Goal: Task Accomplishment & Management: Manage account settings

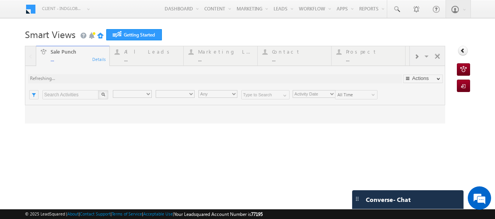
type input "Any Owner"
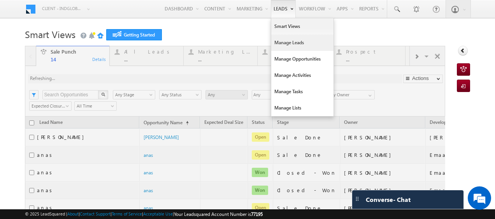
click at [284, 46] on link "Manage Leads" at bounding box center [302, 43] width 62 height 16
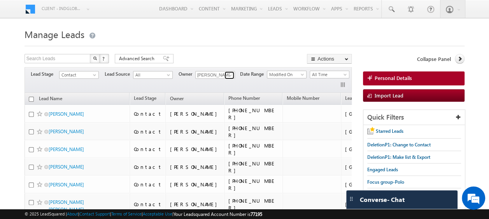
click at [231, 75] on span at bounding box center [230, 75] width 6 height 6
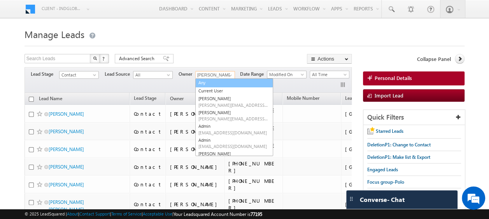
click at [219, 81] on link "Any" at bounding box center [234, 83] width 78 height 9
type input "Any"
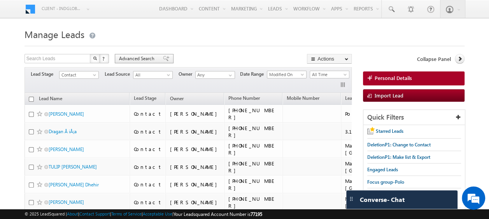
click at [126, 58] on span "Advanced Search" at bounding box center [138, 58] width 38 height 7
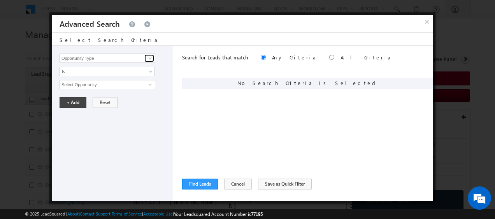
click at [148, 58] on span at bounding box center [150, 58] width 6 height 6
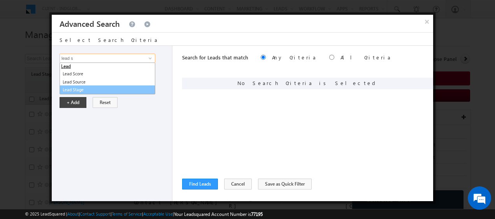
click at [90, 90] on link "Lead Stage" at bounding box center [108, 90] width 96 height 9
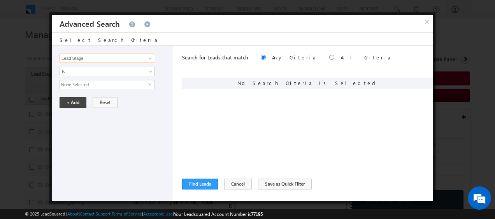
type input "Lead Stage"
click at [102, 84] on span "None Selected" at bounding box center [104, 85] width 88 height 9
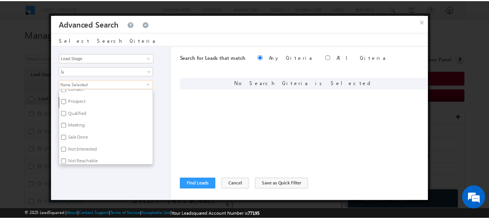
scroll to position [22, 0]
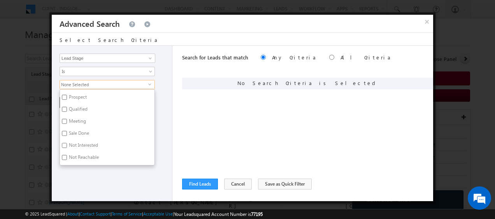
click at [65, 144] on input "Not Interested" at bounding box center [64, 145] width 5 height 5
checkbox input "true"
click at [64, 155] on input "Not Reachable" at bounding box center [64, 157] width 5 height 5
checkbox input "true"
click at [160, 133] on div "Opportunity Type Lead Activity Task Sales Group Prospect Id Address 1 Address 2…" at bounding box center [112, 124] width 121 height 156
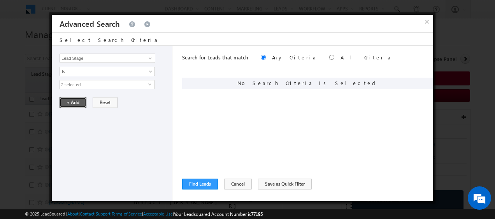
click at [71, 100] on button "+ Add" at bounding box center [73, 102] width 27 height 11
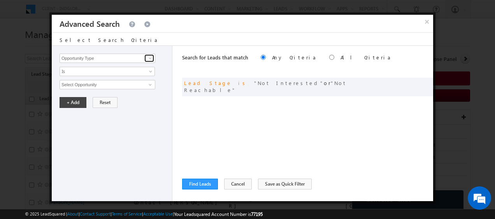
click at [150, 58] on span at bounding box center [150, 58] width 6 height 6
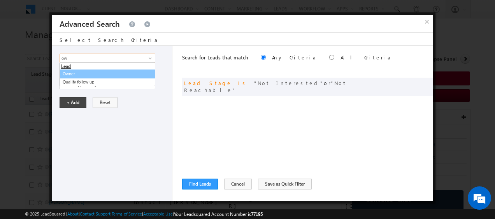
click at [88, 73] on link "Owner" at bounding box center [108, 74] width 96 height 9
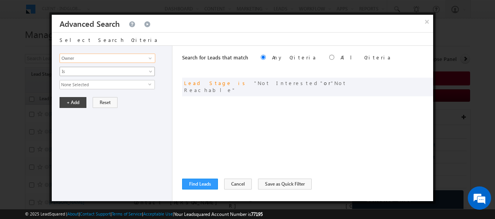
type input "Owner"
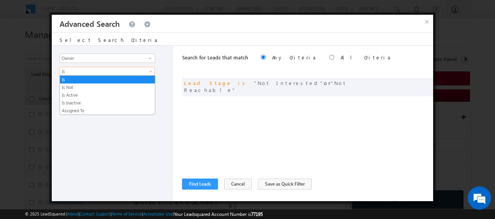
click at [93, 72] on span "Is" at bounding box center [102, 71] width 84 height 7
click at [80, 90] on link "Is Not" at bounding box center [107, 87] width 95 height 7
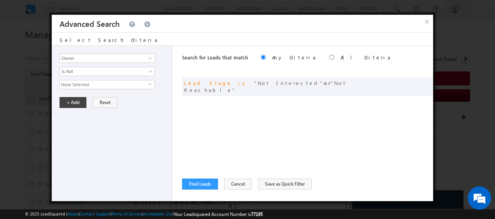
click at [92, 88] on span "None Selected" at bounding box center [104, 85] width 88 height 9
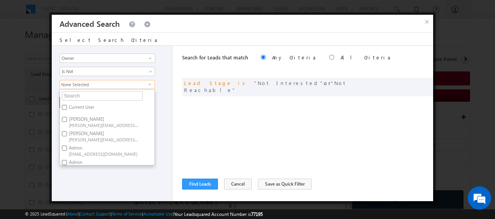
click at [84, 107] on label "Current User" at bounding box center [81, 109] width 42 height 12
click at [67, 107] on input "Current User" at bounding box center [64, 107] width 5 height 5
checkbox input "true"
click at [172, 111] on div "Opportunity Type Lead Activity Task Sales Group Prospect Id Address 1 Address 2…" at bounding box center [112, 124] width 121 height 156
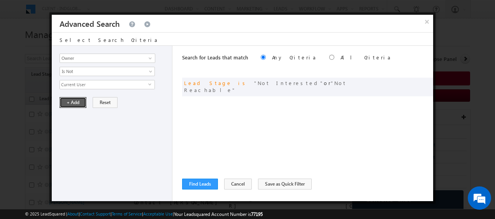
click at [66, 102] on button "+ Add" at bounding box center [73, 102] width 27 height 11
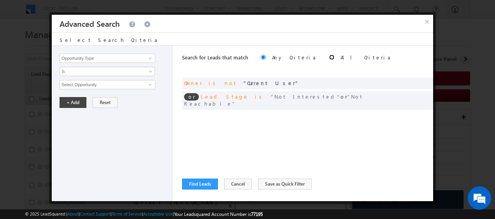
click at [329, 55] on input "radio" at bounding box center [331, 57] width 5 height 5
radio input "true"
click at [199, 180] on button "Find Leads" at bounding box center [200, 184] width 36 height 11
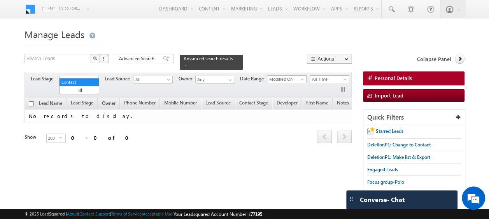
click at [96, 78] on span at bounding box center [95, 81] width 6 height 6
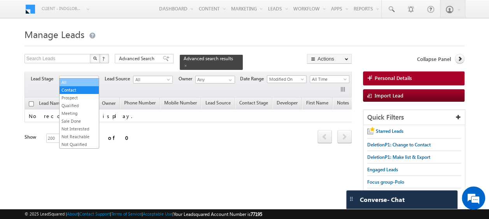
click at [77, 81] on link "All" at bounding box center [79, 82] width 39 height 7
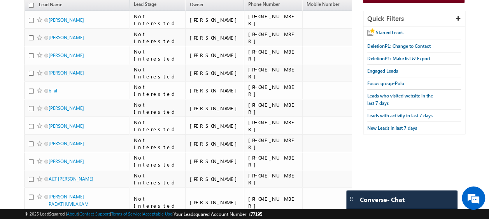
scroll to position [0, 0]
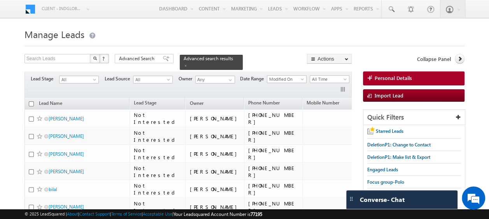
click at [30, 102] on input "checkbox" at bounding box center [31, 104] width 5 height 5
checkbox input "true"
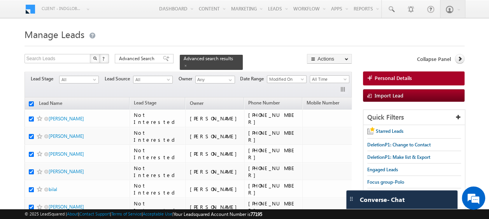
checkbox input "true"
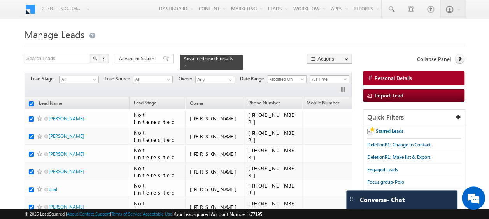
checkbox input "true"
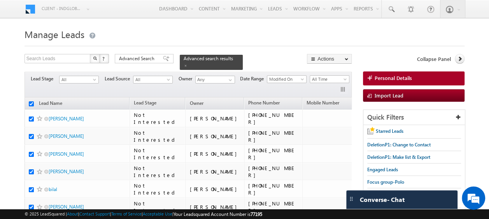
checkbox input "true"
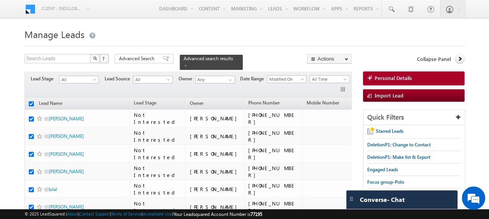
checkbox input "true"
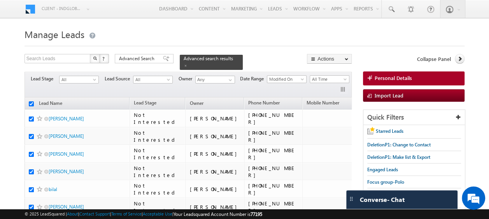
checkbox input "true"
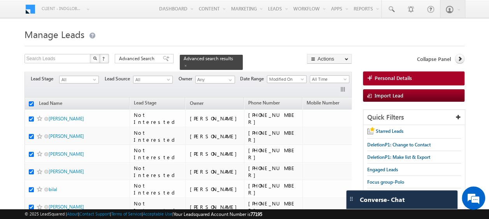
checkbox input "true"
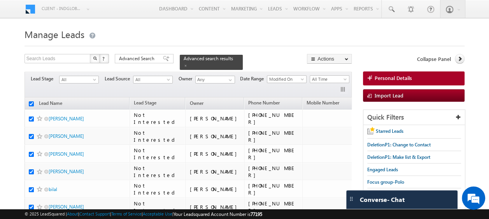
checkbox input "true"
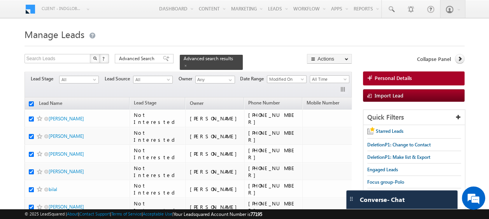
checkbox input "true"
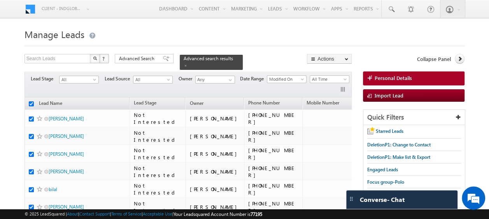
checkbox input "true"
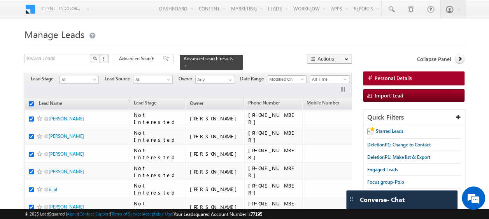
checkbox input "true"
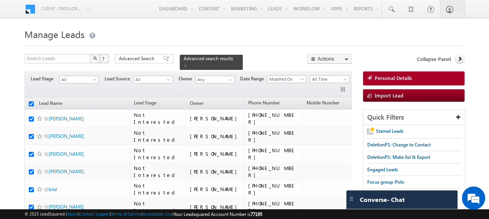
checkbox input "true"
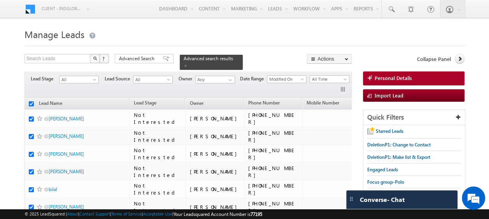
checkbox input "true"
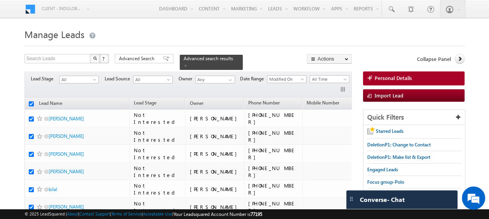
checkbox input "true"
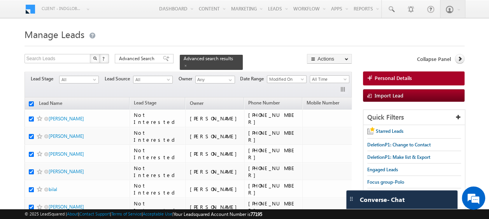
checkbox input "true"
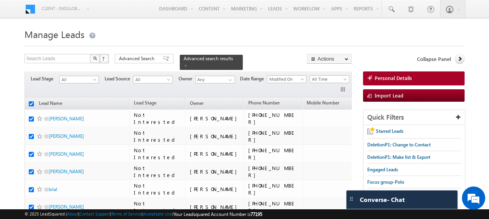
checkbox input "true"
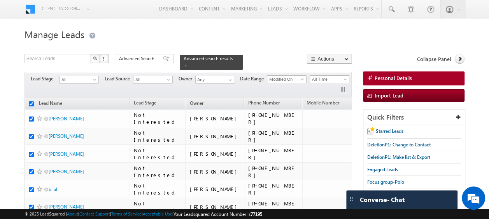
checkbox input "true"
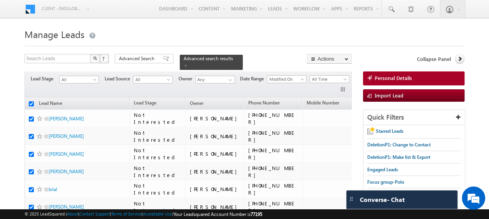
checkbox input "true"
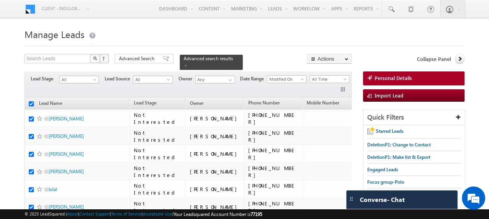
checkbox input "true"
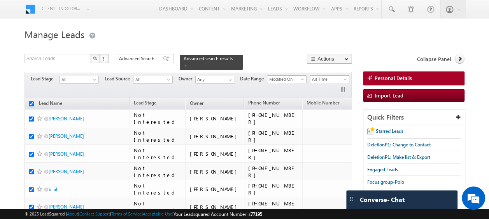
checkbox input "true"
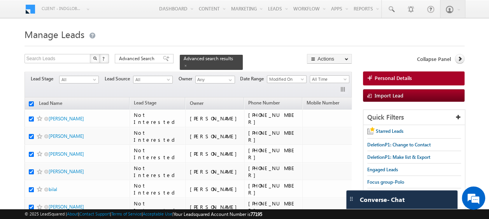
checkbox input "true"
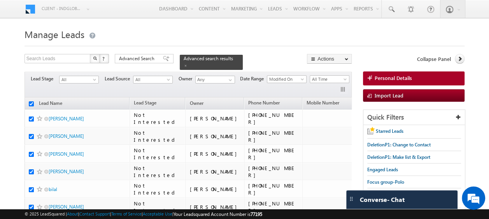
checkbox input "true"
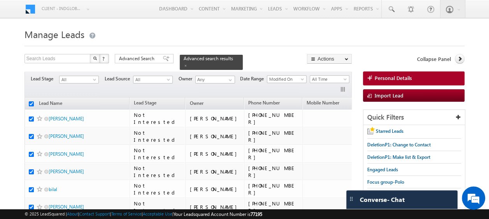
checkbox input "true"
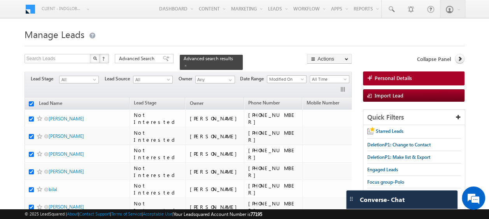
checkbox input "true"
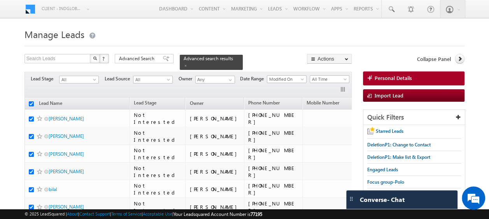
checkbox input "true"
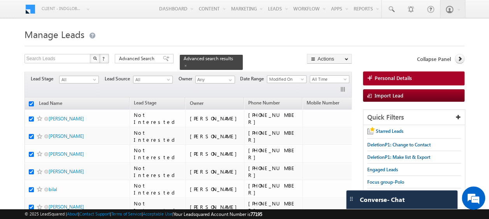
checkbox input "true"
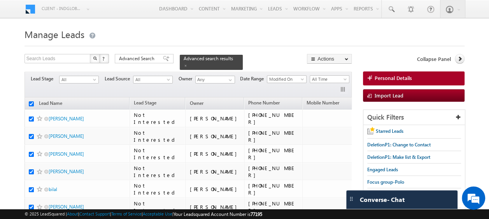
checkbox input "true"
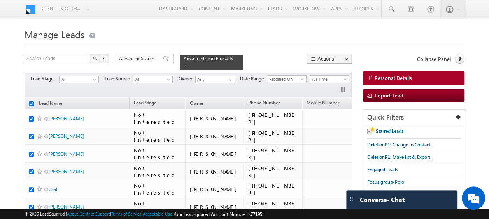
checkbox input "true"
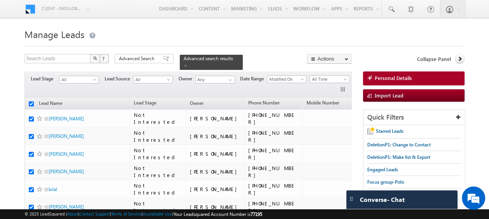
checkbox input "true"
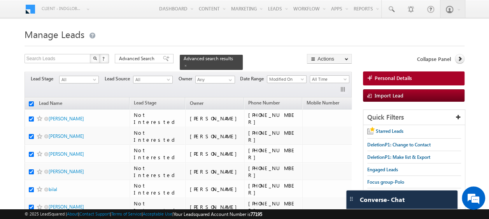
checkbox input "true"
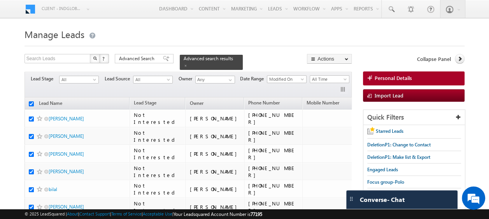
checkbox input "true"
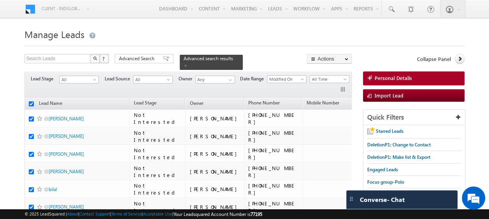
checkbox input "true"
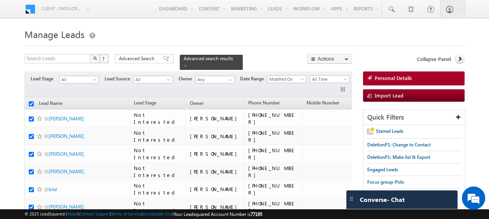
checkbox input "true"
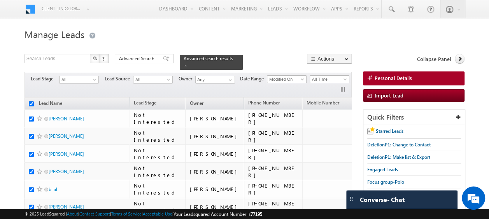
checkbox input "true"
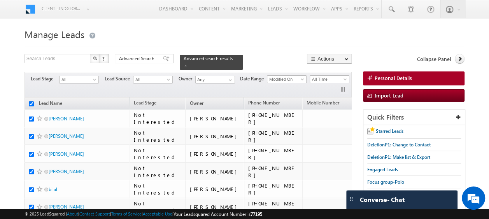
checkbox input "true"
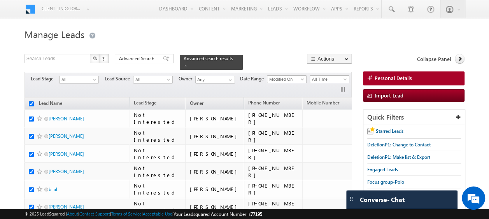
checkbox input "true"
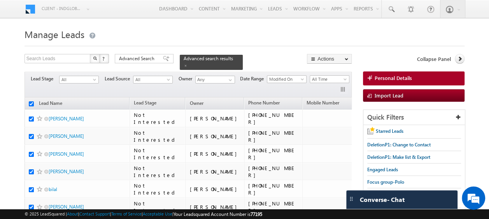
checkbox input "true"
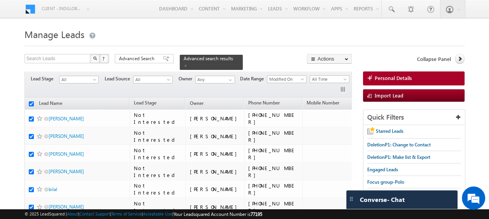
checkbox input "true"
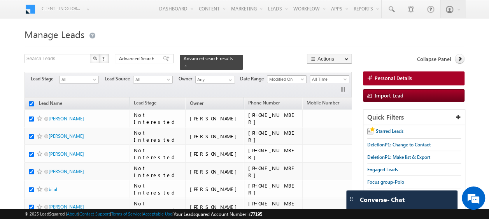
checkbox input "true"
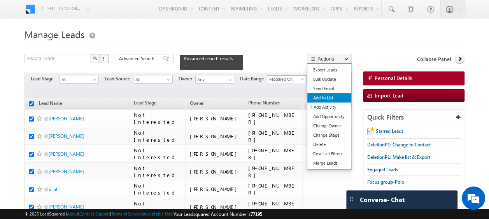
click at [329, 96] on link "Add to List" at bounding box center [329, 97] width 44 height 9
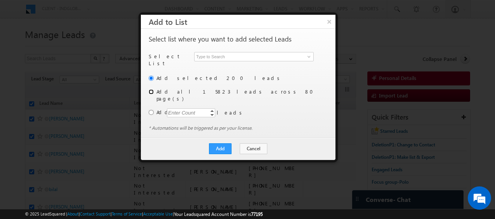
click at [151, 89] on input "radio" at bounding box center [151, 91] width 5 height 5
click at [308, 57] on span at bounding box center [309, 57] width 6 height 6
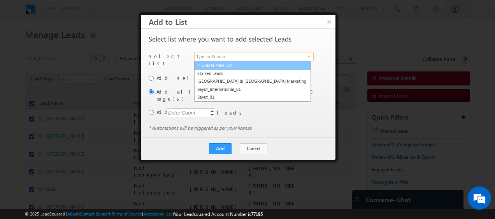
click at [226, 67] on link "< Create New List >" at bounding box center [252, 65] width 117 height 9
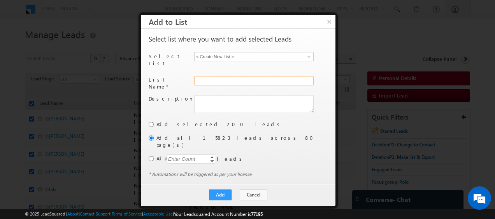
click at [207, 76] on input "text" at bounding box center [253, 80] width 119 height 9
click at [224, 190] on button "Add" at bounding box center [220, 195] width 23 height 11
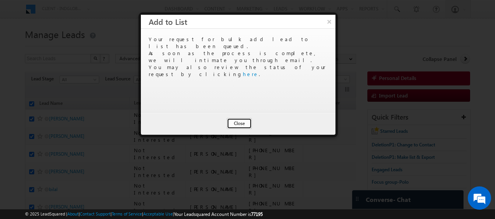
click at [244, 124] on button "Close" at bounding box center [239, 123] width 25 height 11
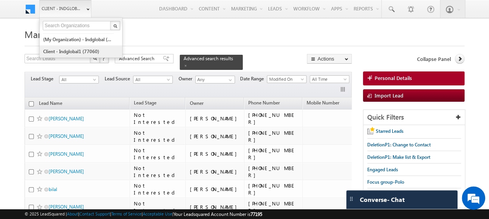
click at [71, 50] on link "Client - indglobal1 (77060)" at bounding box center [78, 52] width 71 height 12
